Goal: Transaction & Acquisition: Purchase product/service

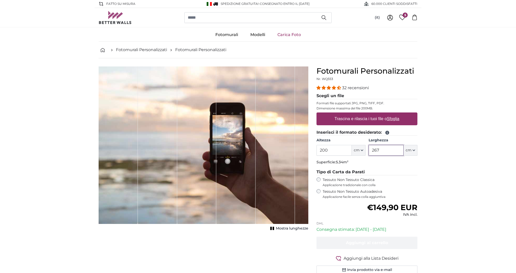
click at [382, 150] on input "267" at bounding box center [386, 150] width 35 height 11
type input "226"
click at [332, 152] on input "200" at bounding box center [333, 150] width 35 height 11
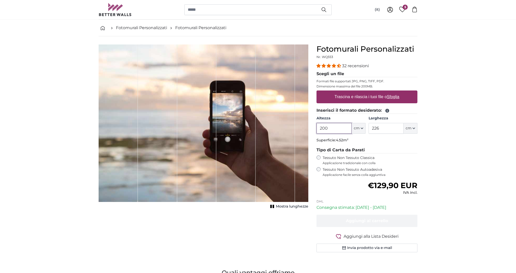
scroll to position [22, 0]
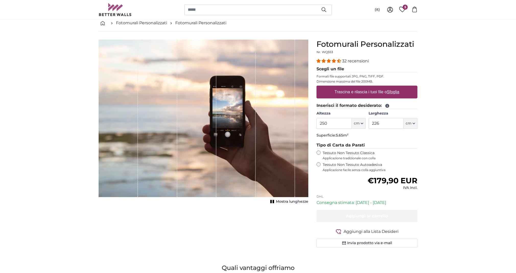
scroll to position [27, 0]
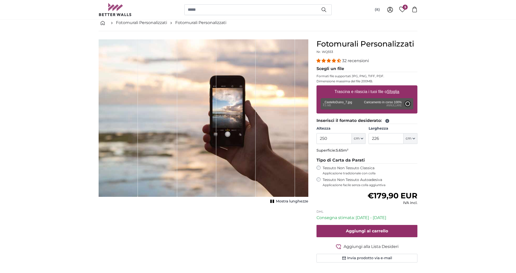
type input "158"
type input "237"
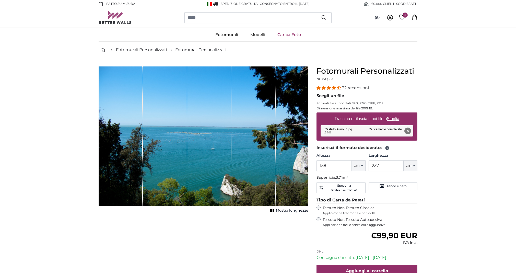
click at [293, 36] on link "Carica Foto" at bounding box center [289, 34] width 36 height 13
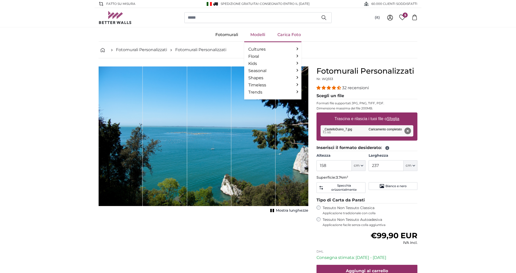
click at [254, 36] on link "Modelli" at bounding box center [257, 34] width 27 height 13
